Goal: Navigation & Orientation: Find specific page/section

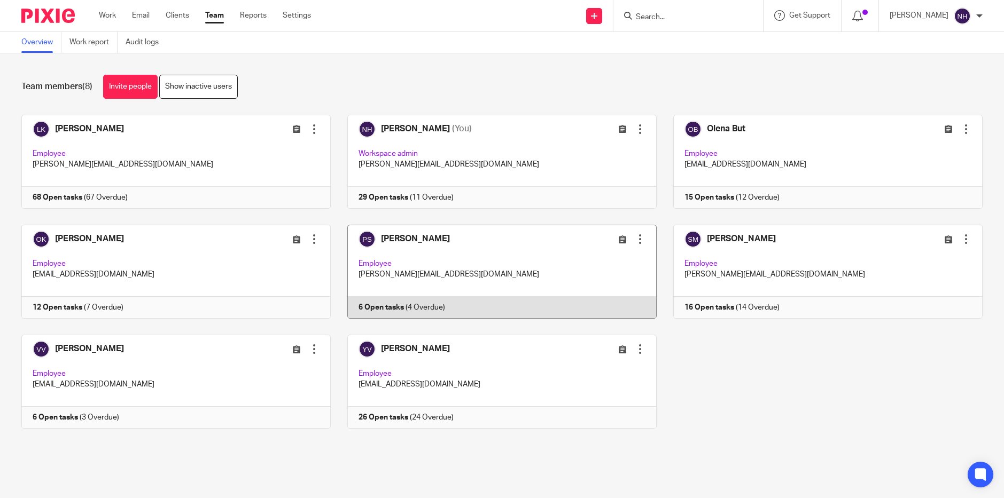
click at [398, 238] on link at bounding box center [494, 272] width 326 height 94
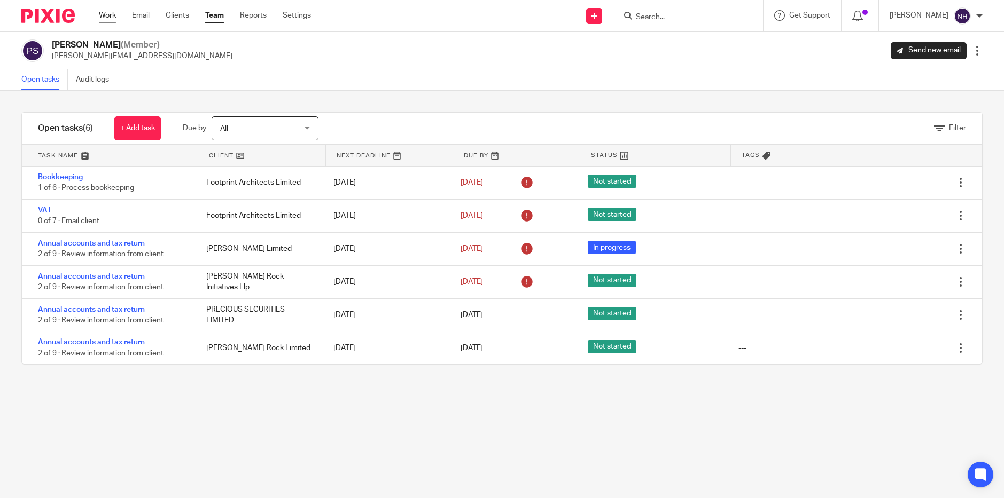
click at [112, 20] on link "Work" at bounding box center [107, 15] width 17 height 11
